Goal: Information Seeking & Learning: Learn about a topic

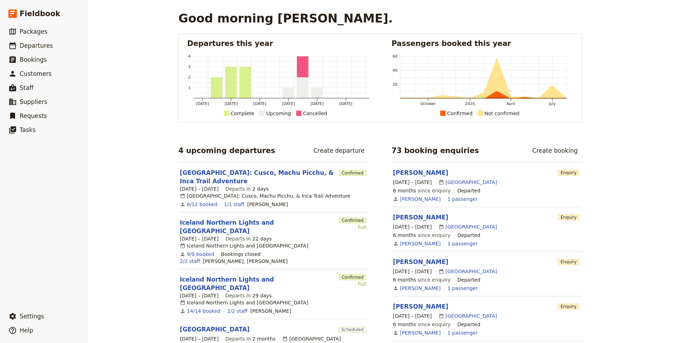
click at [240, 275] on link "Iceland Northern Lights and [GEOGRAPHIC_DATA]" at bounding box center [258, 283] width 156 height 17
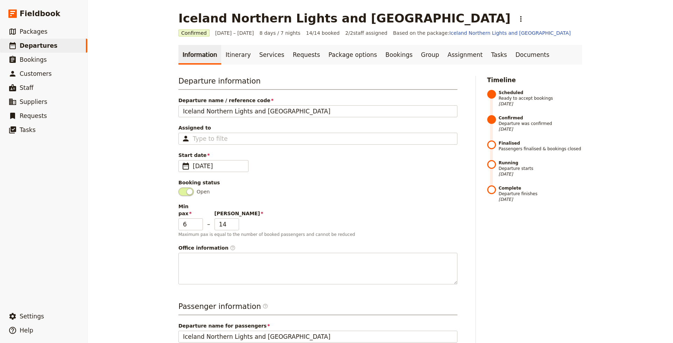
click at [417, 57] on link "Group" at bounding box center [430, 55] width 27 height 20
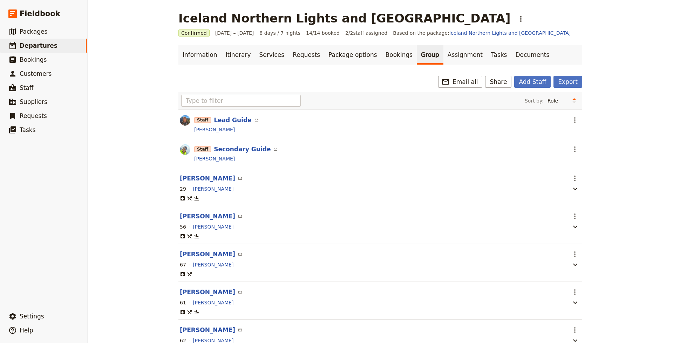
click at [511, 54] on link "Documents" at bounding box center [532, 55] width 42 height 20
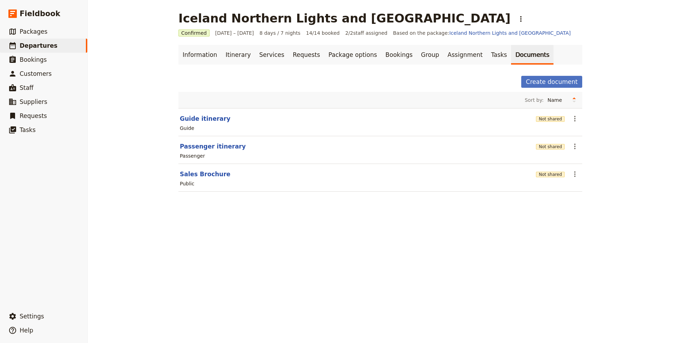
click at [211, 117] on button "Guide itinerary" at bounding box center [205, 118] width 50 height 8
select select "STAFF"
select select "RUN_SHEET"
select select "DEFAULT"
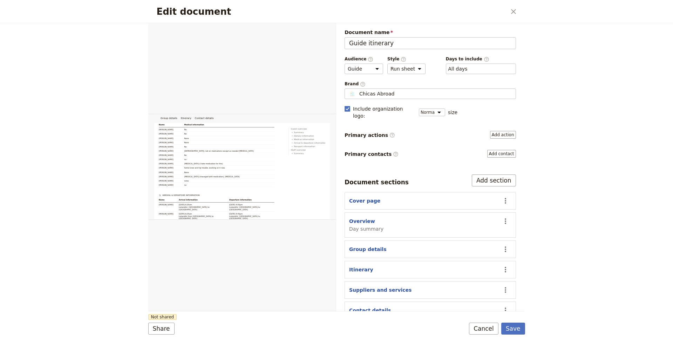
scroll to position [623, 0]
click at [251, 176] on div "Edit document" at bounding box center [242, 167] width 188 height 288
click at [300, 31] on button "Web" at bounding box center [295, 31] width 17 height 11
click at [328, 33] on icon "Open full preview" at bounding box center [328, 31] width 4 height 4
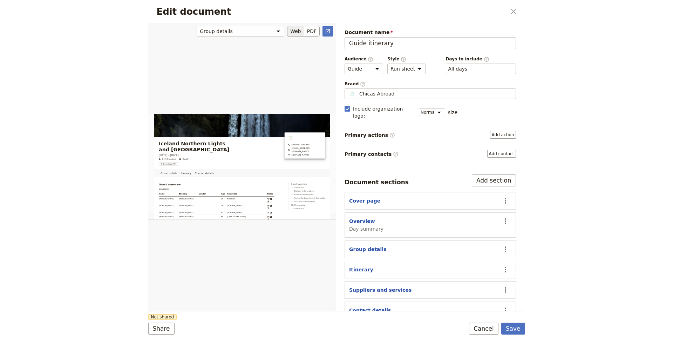
scroll to position [0, 0]
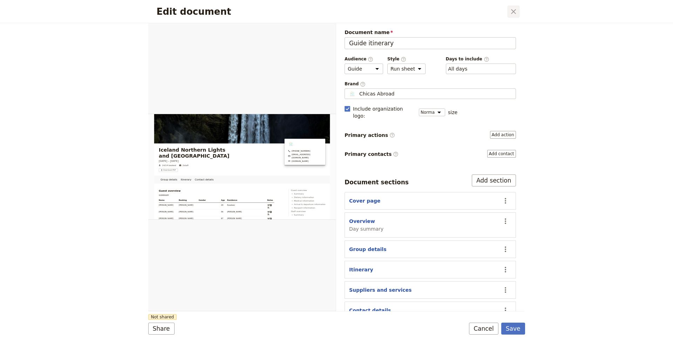
click at [515, 9] on icon "Close dialog" at bounding box center [514, 11] width 8 height 8
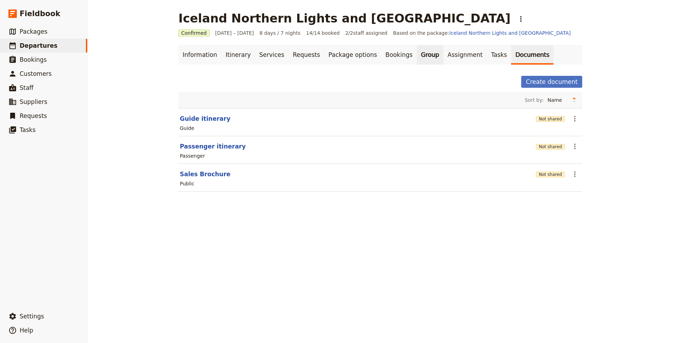
click at [417, 55] on link "Group" at bounding box center [430, 55] width 27 height 20
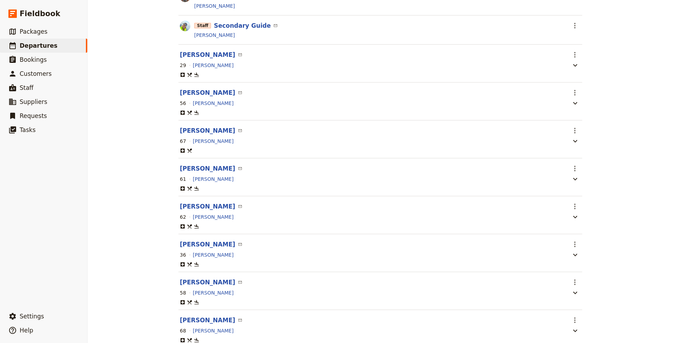
scroll to position [124, 0]
click at [574, 130] on icon "Actions" at bounding box center [575, 130] width 8 height 8
click at [585, 145] on span "Go to passenger profile" at bounding box center [603, 145] width 58 height 7
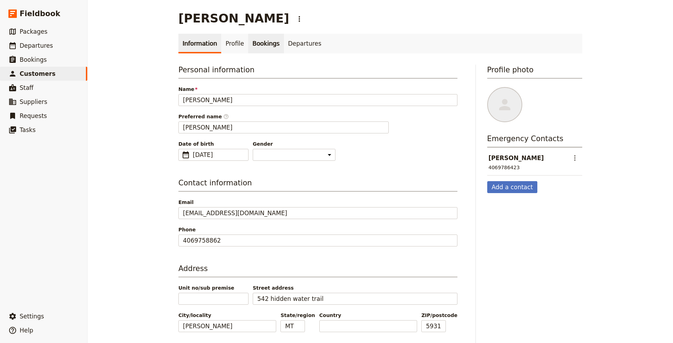
click at [264, 48] on link "Bookings" at bounding box center [265, 44] width 35 height 20
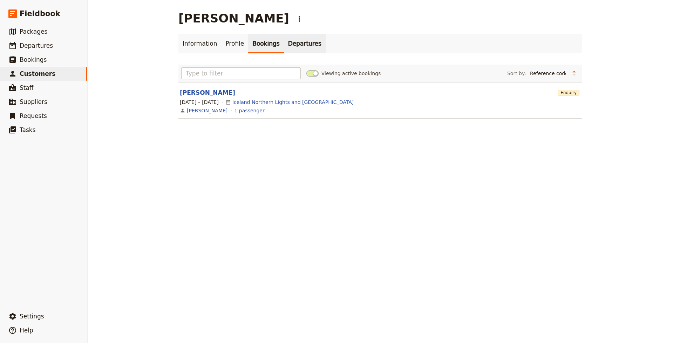
click at [287, 41] on link "Departures" at bounding box center [305, 44] width 42 height 20
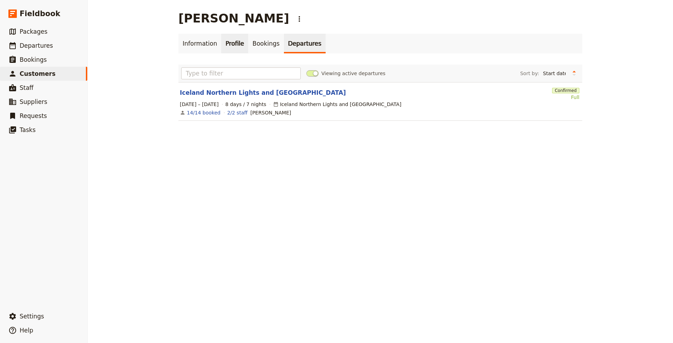
click at [232, 40] on link "Profile" at bounding box center [234, 44] width 27 height 20
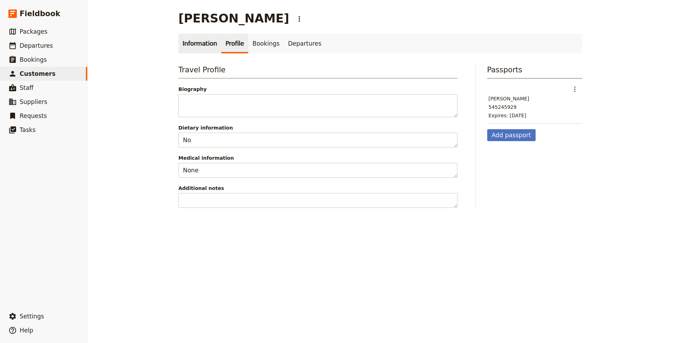
click at [195, 43] on link "Information" at bounding box center [199, 44] width 43 height 20
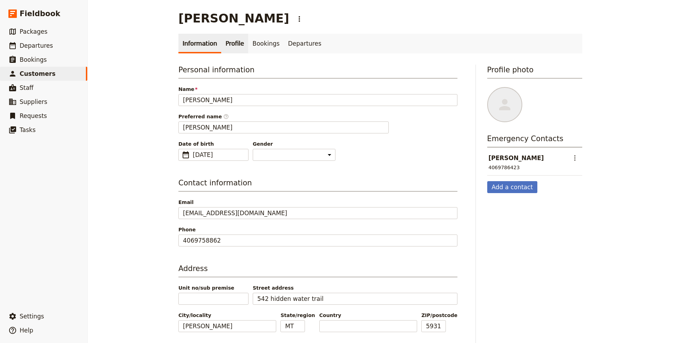
click at [236, 43] on link "Profile" at bounding box center [234, 44] width 27 height 20
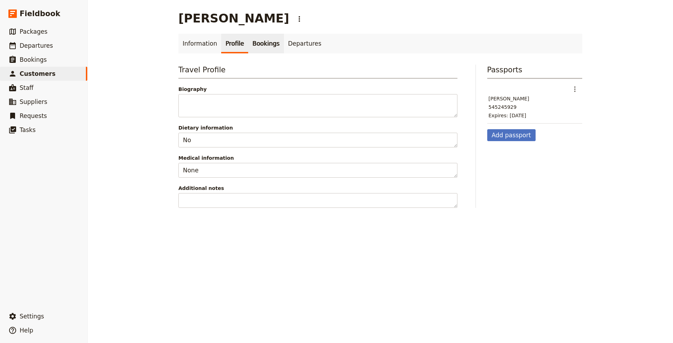
click at [260, 45] on link "Bookings" at bounding box center [265, 44] width 35 height 20
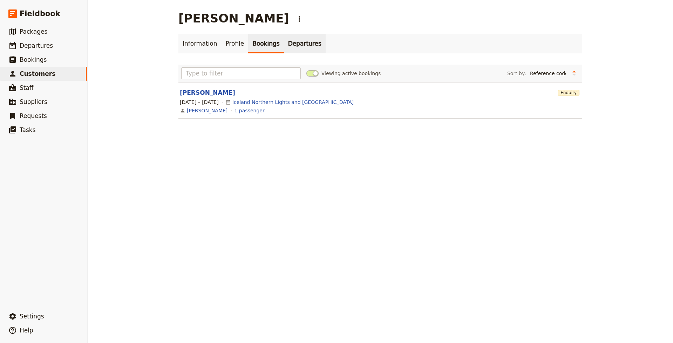
click at [294, 46] on link "Departures" at bounding box center [305, 44] width 42 height 20
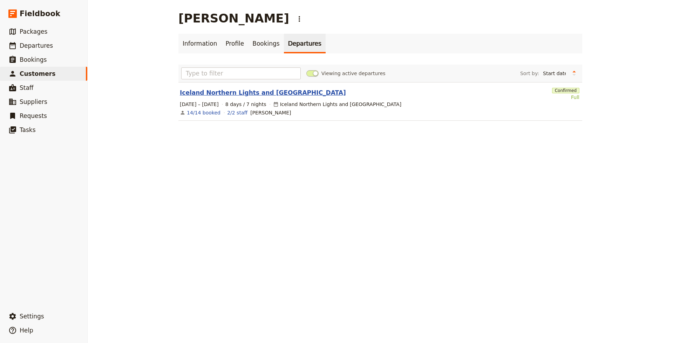
click at [261, 92] on link "Iceland Northern Lights and [GEOGRAPHIC_DATA]" at bounding box center [263, 92] width 166 height 8
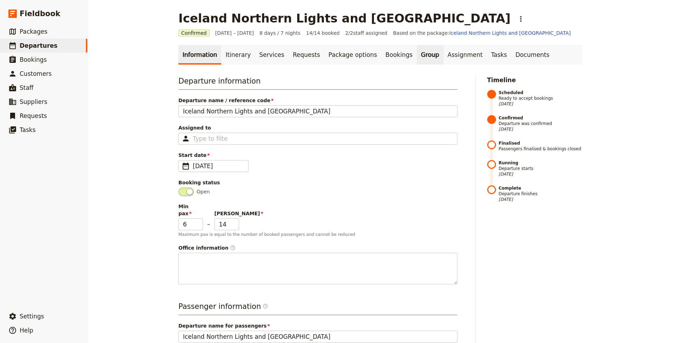
click at [417, 54] on link "Group" at bounding box center [430, 55] width 27 height 20
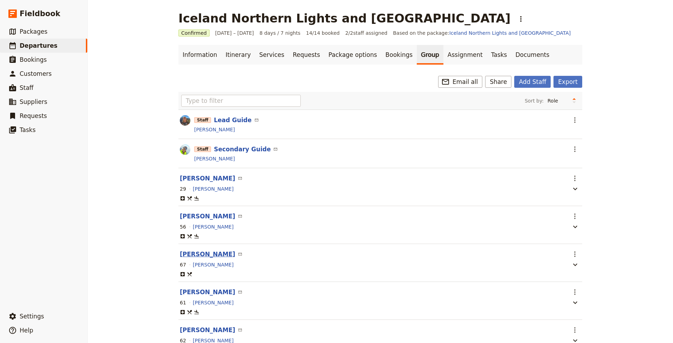
click at [211, 253] on button "[PERSON_NAME]" at bounding box center [207, 254] width 55 height 8
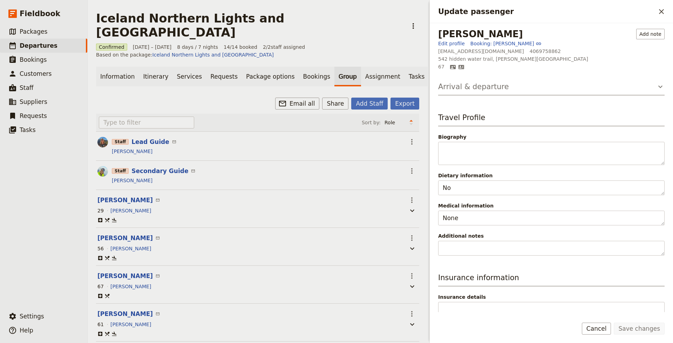
click at [581, 88] on button "Arrival & departure" at bounding box center [551, 88] width 227 height 14
